Goal: Information Seeking & Learning: Compare options

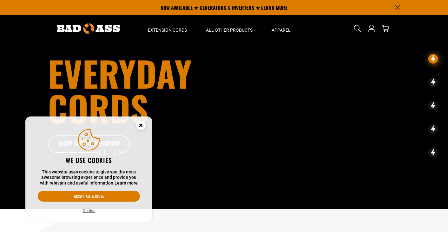
click at [141, 126] on icon "Cookie Consent" at bounding box center [141, 125] width 2 height 2
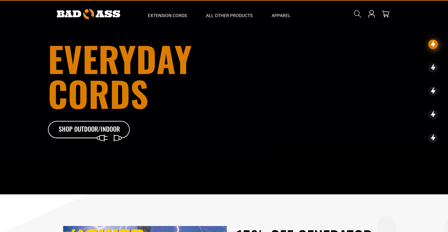
scroll to position [14, 0]
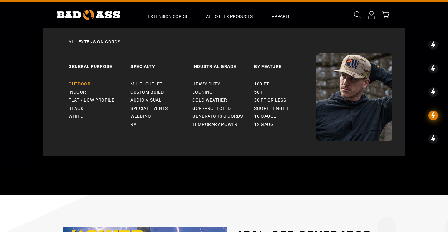
click at [83, 83] on span "Outdoor" at bounding box center [80, 85] width 22 height 6
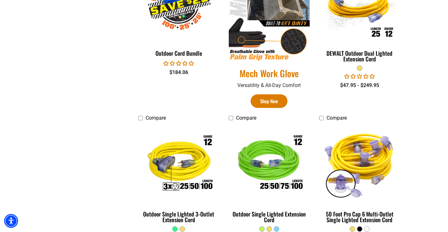
scroll to position [418, 0]
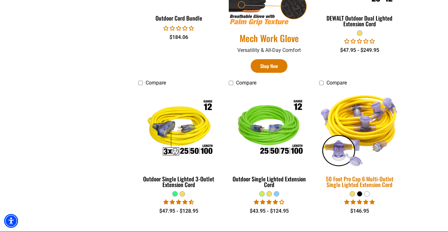
click at [373, 125] on img at bounding box center [359, 128] width 89 height 81
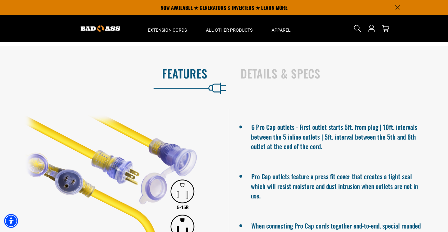
scroll to position [367, 0]
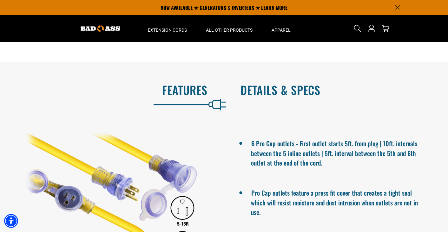
click at [280, 97] on h2 "Details & Specs" at bounding box center [337, 89] width 194 height 13
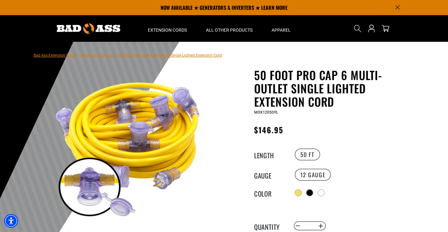
scroll to position [0, 0]
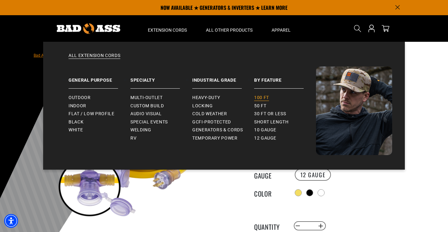
click at [260, 99] on span "100 ft" at bounding box center [261, 98] width 15 height 6
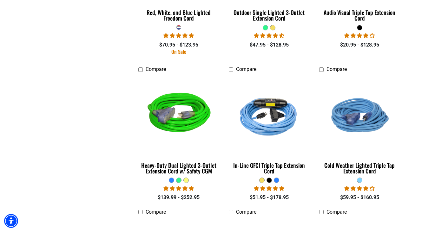
scroll to position [704, 0]
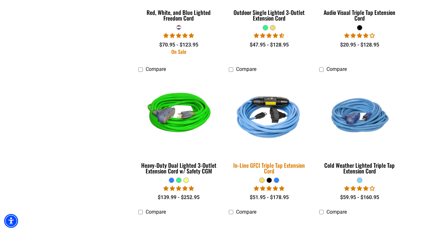
click at [267, 126] on img at bounding box center [269, 115] width 89 height 81
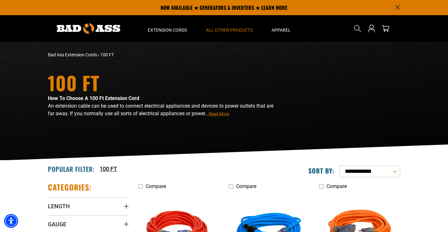
scroll to position [0, 0]
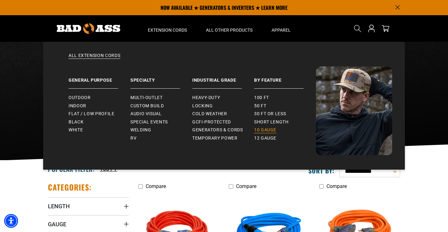
click at [266, 129] on span "10 gauge" at bounding box center [265, 130] width 22 height 6
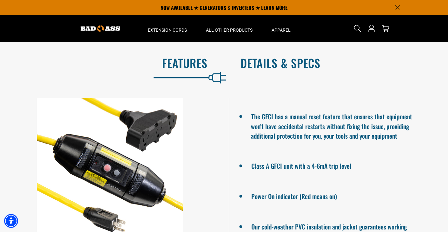
scroll to position [413, 0]
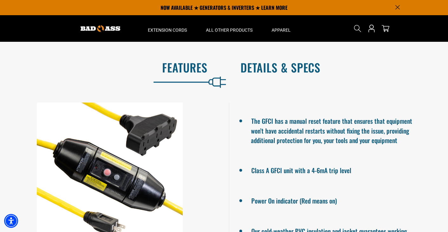
click at [280, 73] on h2 "Details & Specs" at bounding box center [337, 67] width 194 height 13
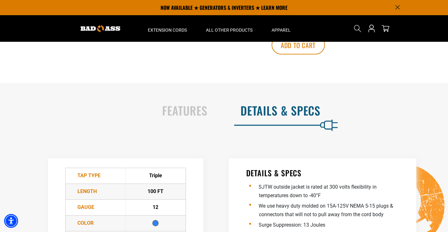
scroll to position [352, 0]
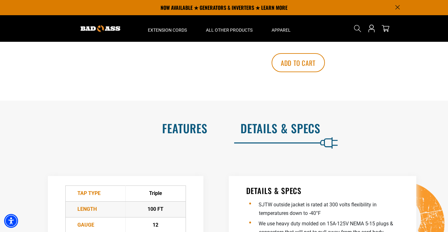
click at [186, 134] on h2 "Features" at bounding box center [110, 128] width 194 height 13
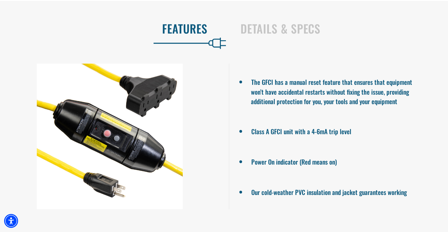
scroll to position [454, 0]
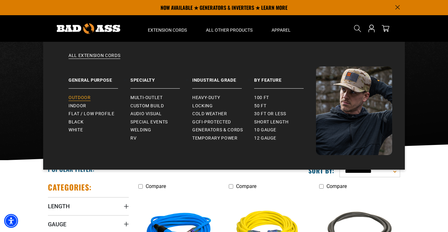
click at [80, 97] on span "Outdoor" at bounding box center [80, 98] width 22 height 6
